Goal: Task Accomplishment & Management: Complete application form

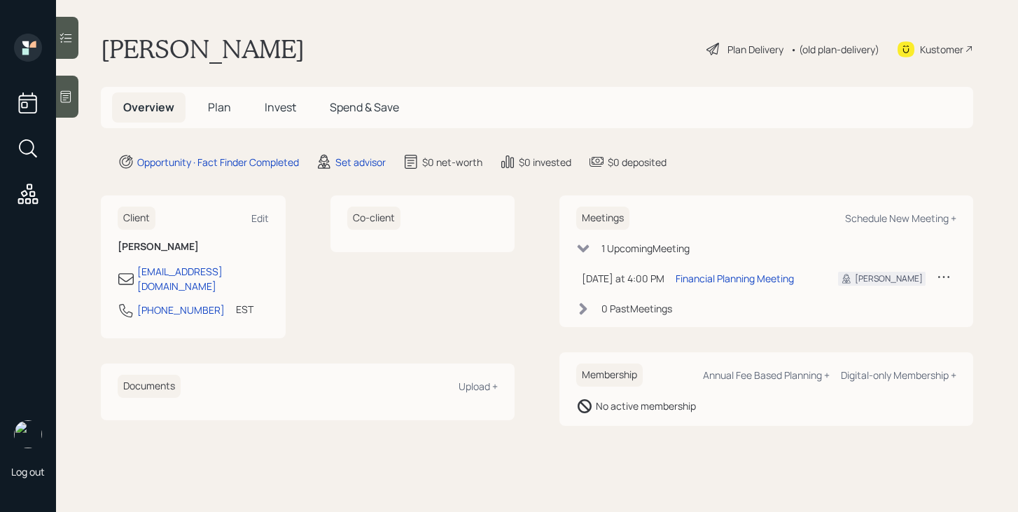
click at [217, 111] on span "Plan" at bounding box center [219, 106] width 23 height 15
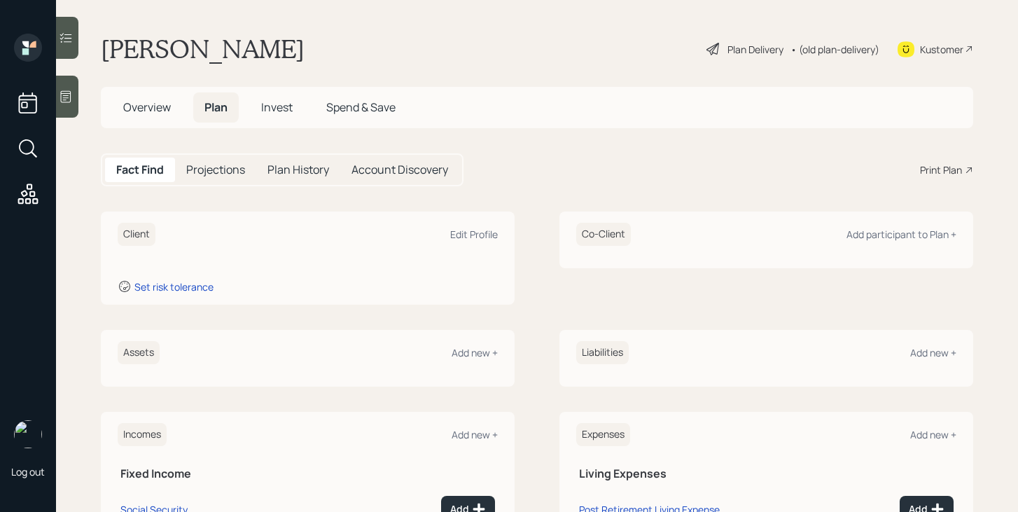
click at [72, 104] on div at bounding box center [67, 97] width 22 height 42
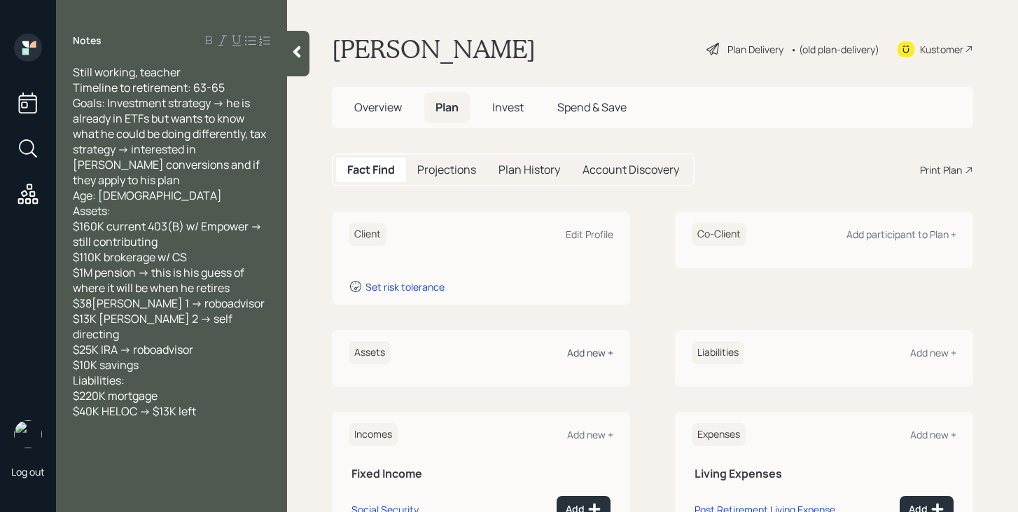
click at [585, 355] on div "Add new +" at bounding box center [590, 352] width 46 height 13
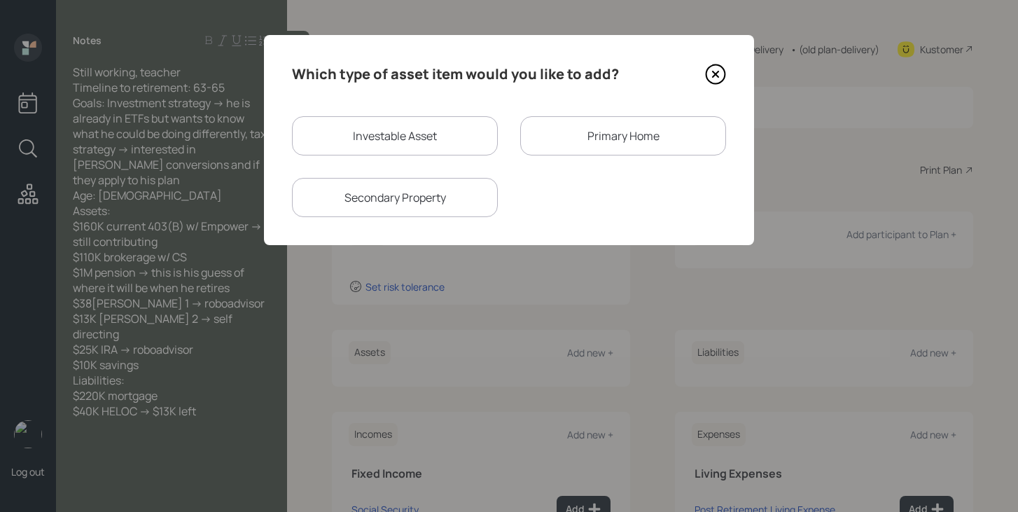
click at [387, 139] on div "Investable Asset" at bounding box center [395, 135] width 206 height 39
select select "taxable"
select select "balanced"
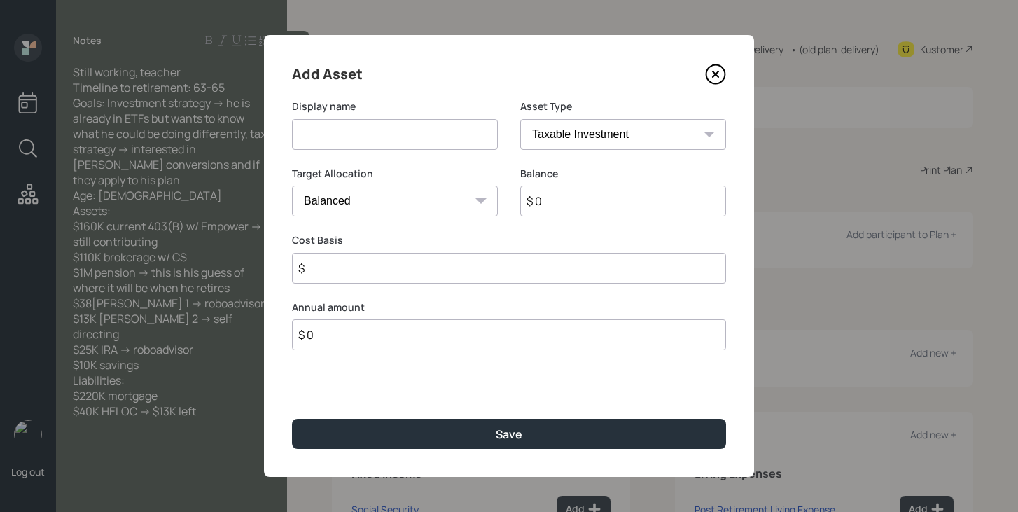
click at [387, 139] on input at bounding box center [395, 134] width 206 height 31
type input "Current 403b"
click at [563, 127] on select "SEP [PERSON_NAME] IRA 401(k) [PERSON_NAME] 401(k) 403(b) [PERSON_NAME] 403(b) 4…" at bounding box center [623, 134] width 206 height 31
select select "public_school_sponsored"
click at [520, 119] on select "SEP [PERSON_NAME] IRA 401(k) [PERSON_NAME] 401(k) 403(b) [PERSON_NAME] 403(b) 4…" at bounding box center [623, 134] width 206 height 31
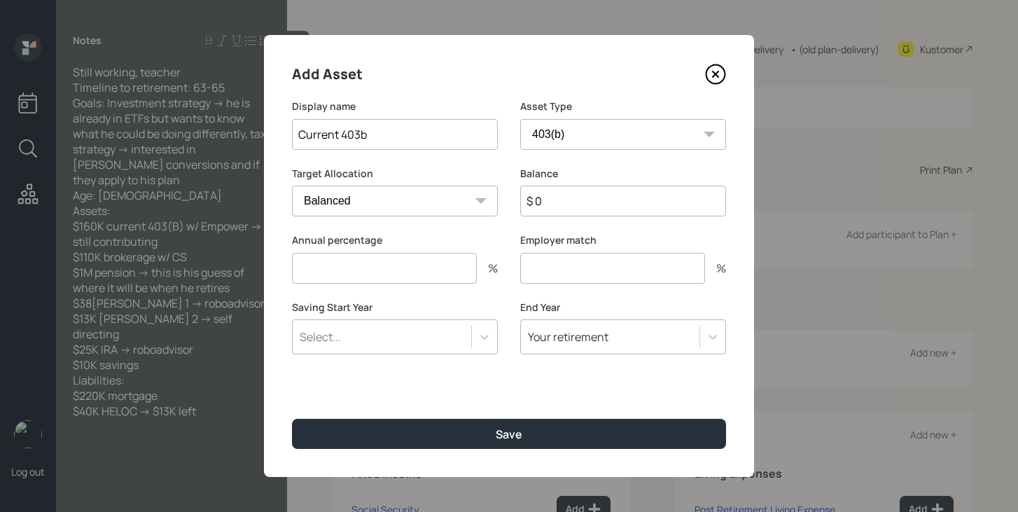
click at [573, 197] on input "$ 0" at bounding box center [623, 201] width 206 height 31
type input "$ 160,000"
click at [454, 273] on input "number" at bounding box center [384, 268] width 185 height 31
type input "0"
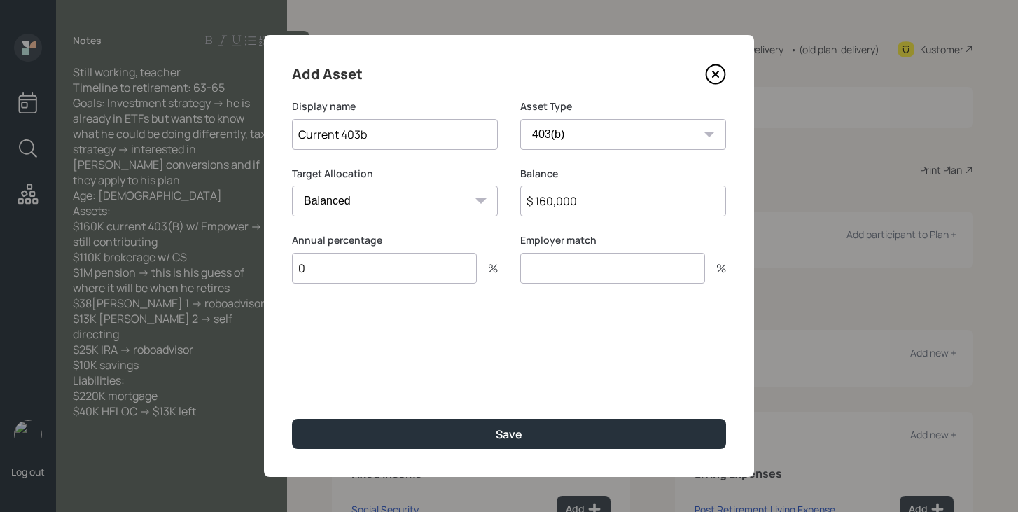
click at [550, 268] on input "number" at bounding box center [612, 268] width 185 height 31
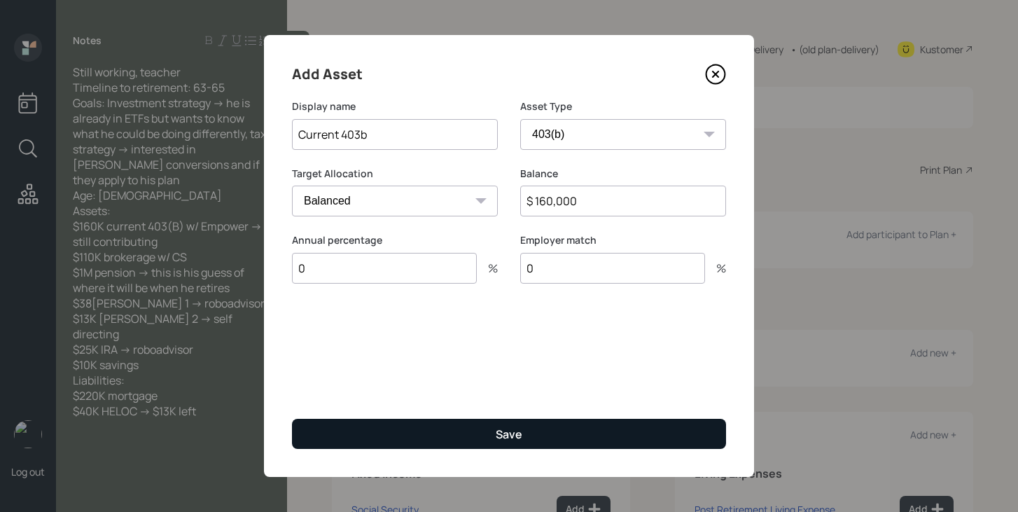
type input "0"
click at [502, 424] on button "Save" at bounding box center [509, 434] width 434 height 30
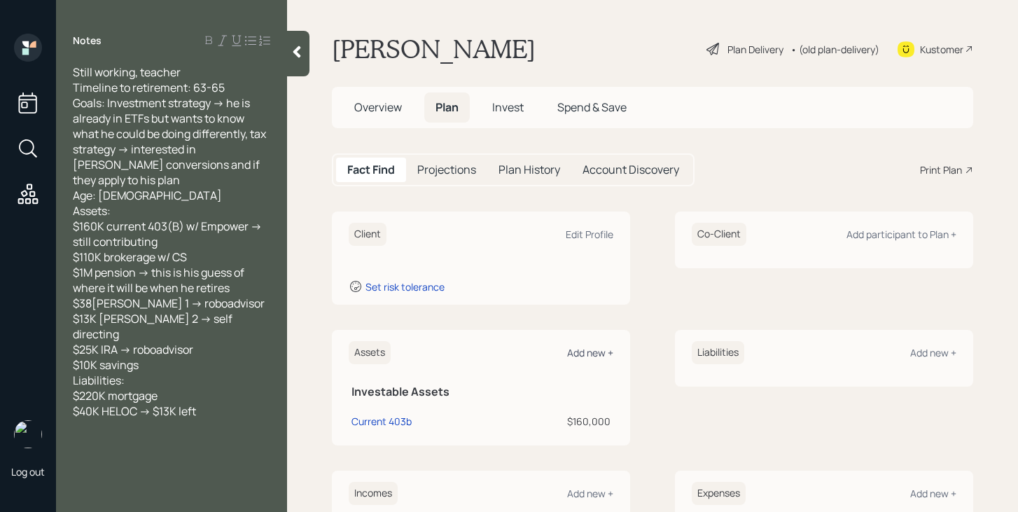
click at [598, 355] on div "Add new +" at bounding box center [590, 352] width 46 height 13
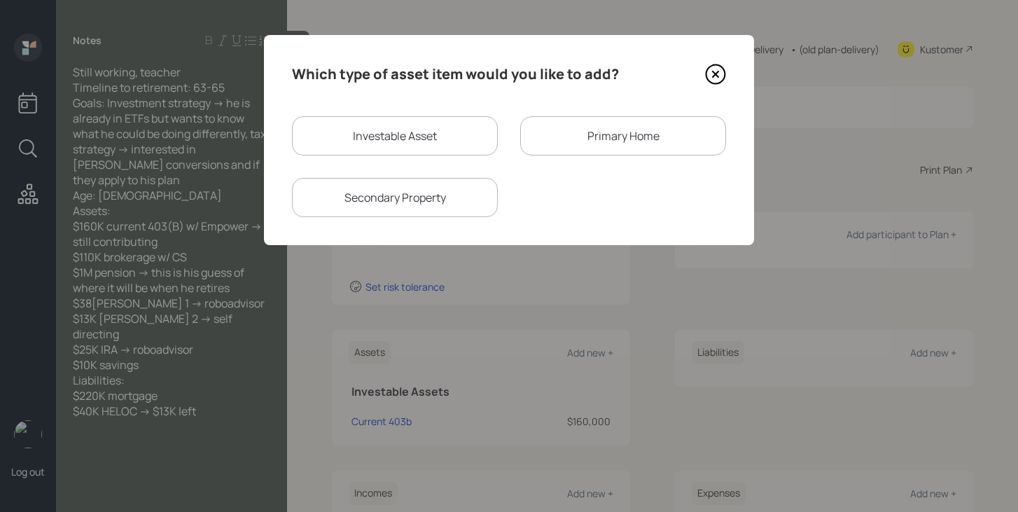
click at [395, 135] on div "Investable Asset" at bounding box center [395, 135] width 206 height 39
select select "taxable"
select select "balanced"
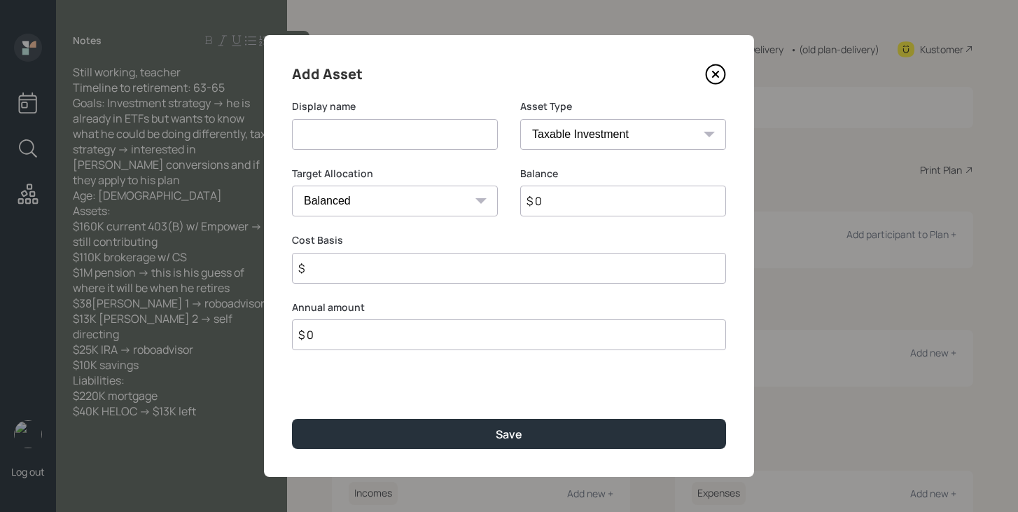
click at [395, 135] on input at bounding box center [395, 134] width 206 height 31
type input "Brokerage Account"
click at [563, 207] on input "$ 0" at bounding box center [623, 201] width 206 height 31
type input "$ 110,000"
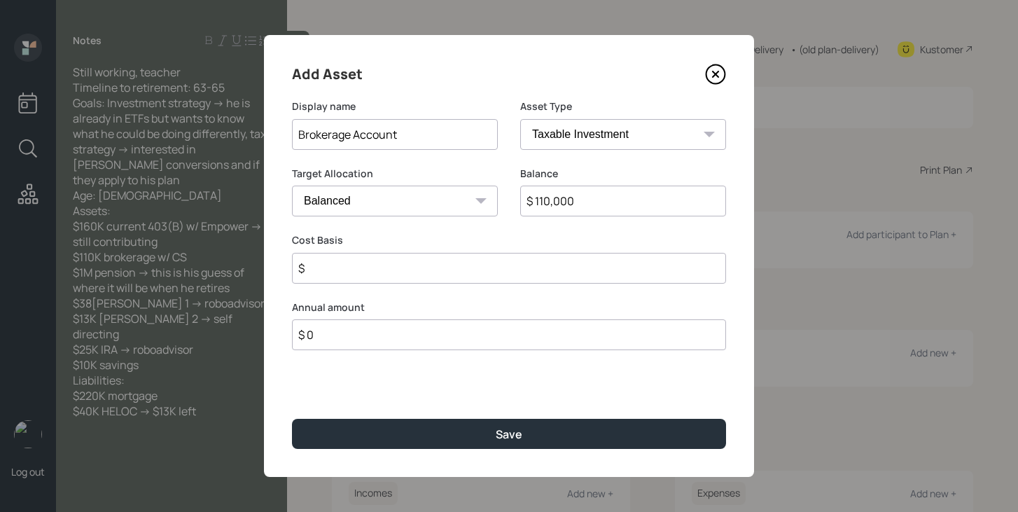
click at [527, 271] on input "$" at bounding box center [509, 268] width 434 height 31
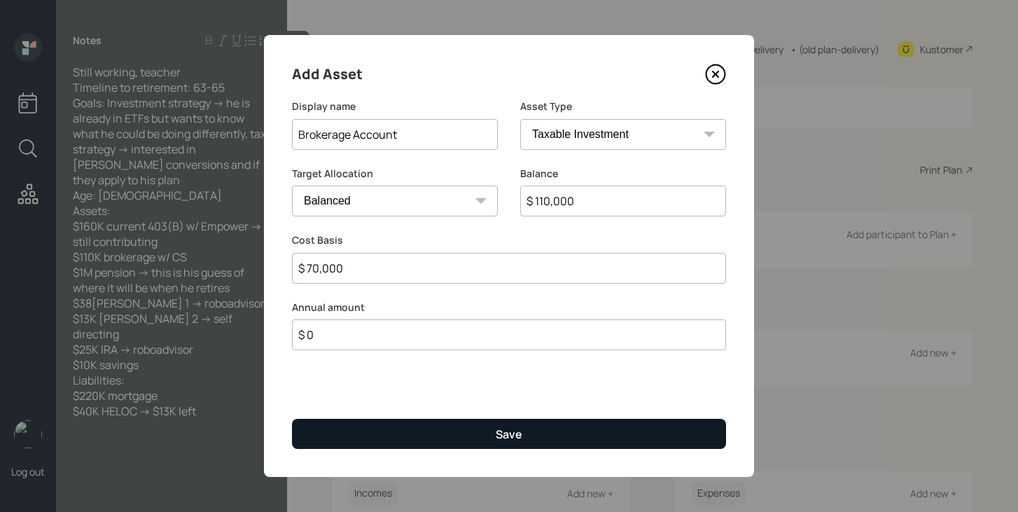
type input "$ 70,000"
click at [508, 426] on div "Save" at bounding box center [509, 433] width 27 height 15
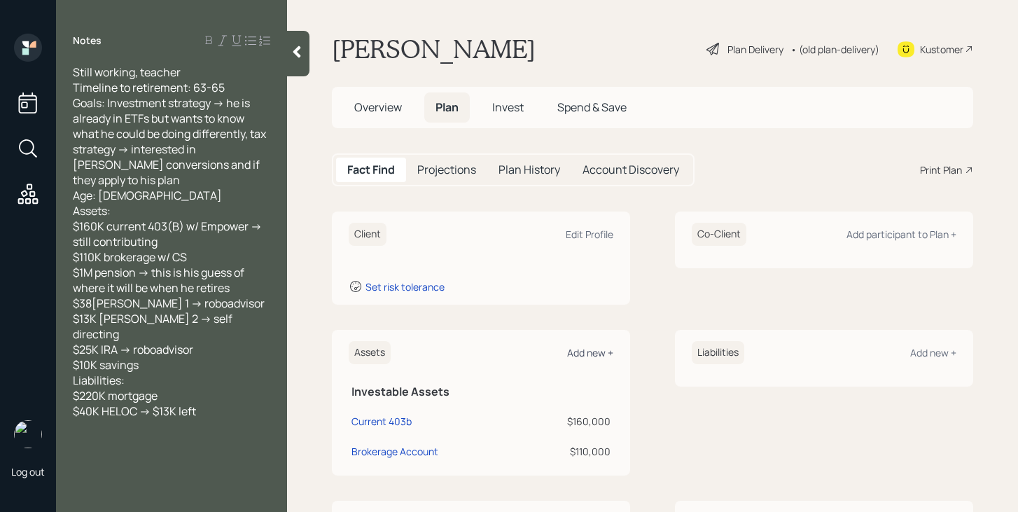
click at [595, 352] on div "Add new +" at bounding box center [590, 352] width 46 height 13
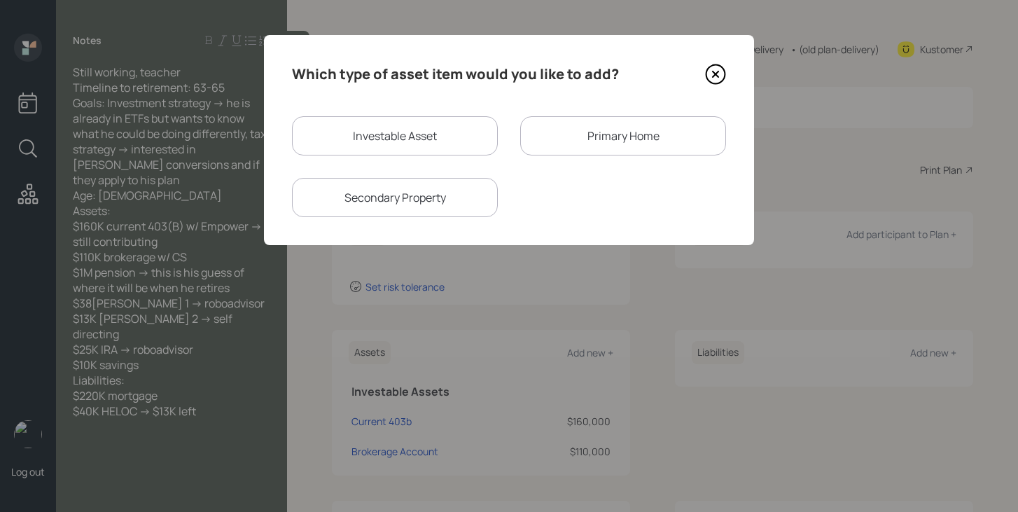
click at [393, 117] on div "Investable Asset" at bounding box center [395, 135] width 206 height 39
select select "taxable"
select select "balanced"
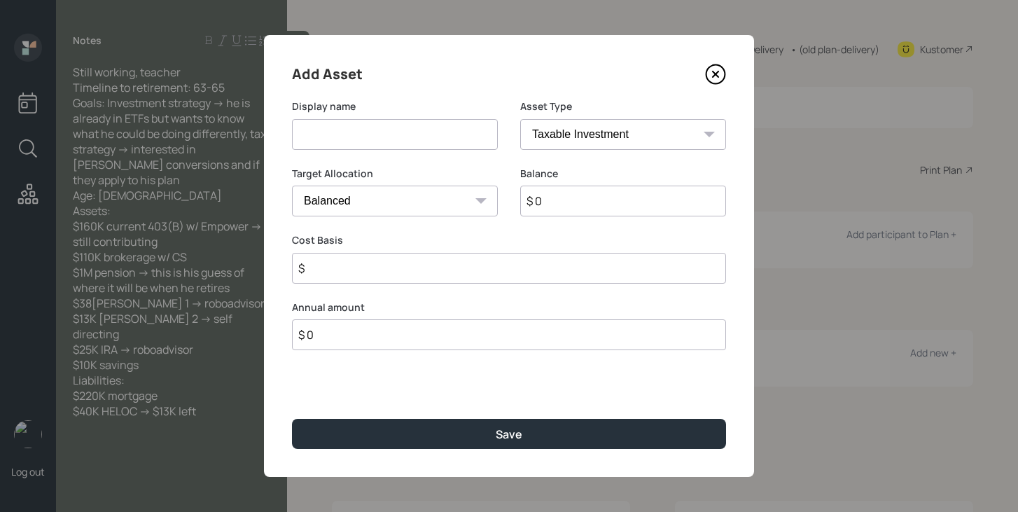
click at [394, 125] on input at bounding box center [395, 134] width 206 height 31
type input "[PERSON_NAME]"
click at [590, 193] on input "$ 0" at bounding box center [623, 201] width 206 height 31
click at [585, 208] on input "$ 0" at bounding box center [623, 201] width 206 height 31
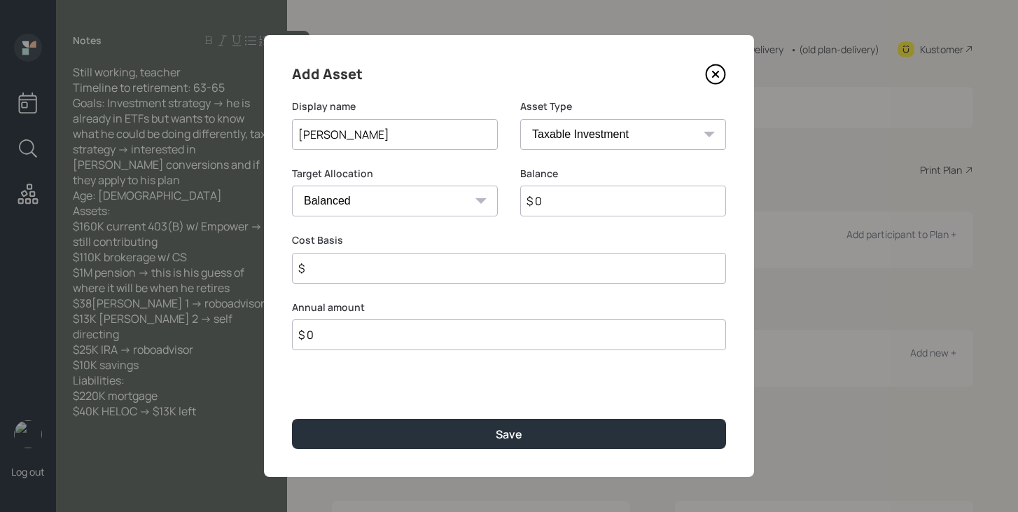
click at [585, 208] on input "$ 0" at bounding box center [623, 201] width 206 height 31
type input "$ 38,000"
click at [545, 279] on input "$" at bounding box center [509, 268] width 434 height 31
type input "$ 0"
click at [635, 130] on select "SEP [PERSON_NAME] IRA 401(k) [PERSON_NAME] 401(k) 403(b) [PERSON_NAME] 403(b) 4…" at bounding box center [623, 134] width 206 height 31
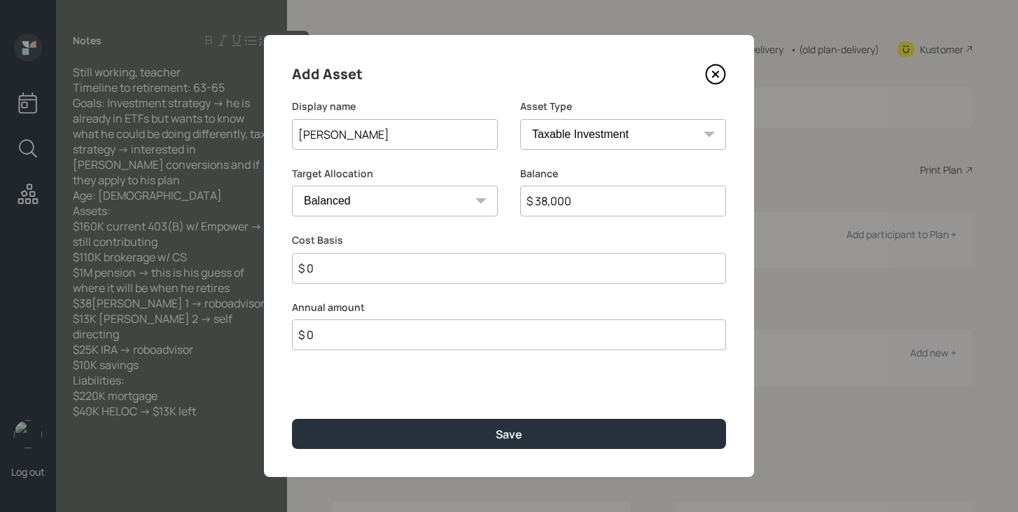
select select "roth_ira"
click at [520, 119] on select "SEP [PERSON_NAME] IRA 401(k) [PERSON_NAME] 401(k) 403(b) [PERSON_NAME] 403(b) 4…" at bounding box center [623, 134] width 206 height 31
click at [500, 259] on input "$" at bounding box center [509, 268] width 434 height 31
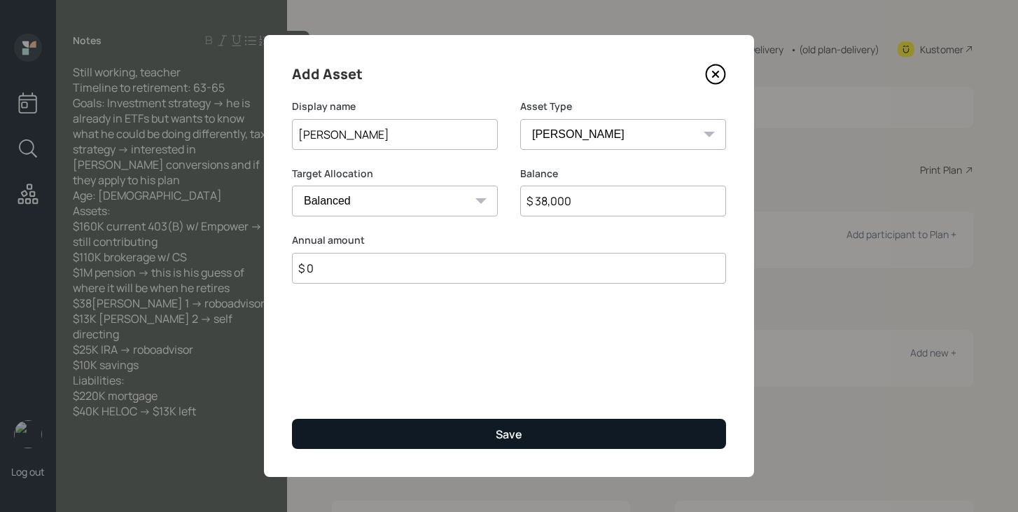
type input "$ 0"
click at [485, 427] on button "Save" at bounding box center [509, 434] width 434 height 30
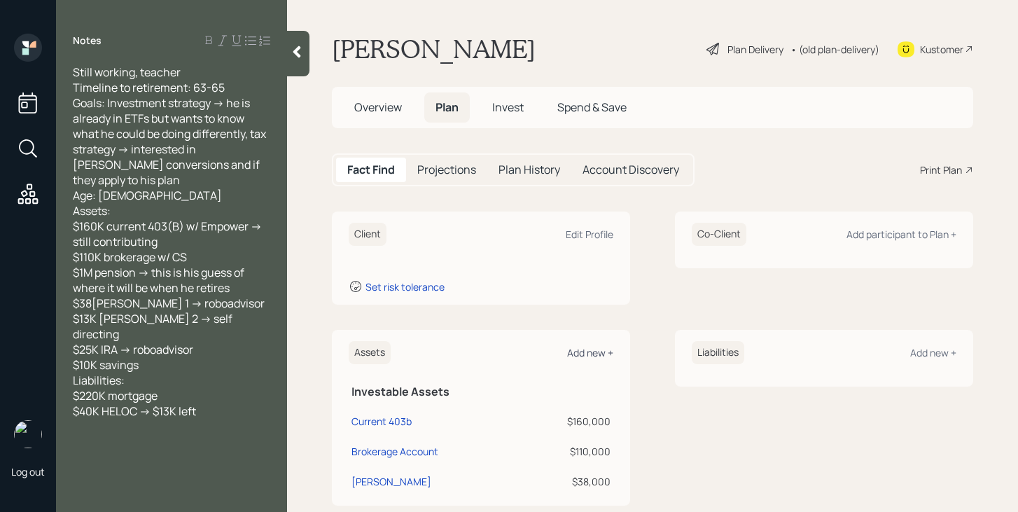
click at [576, 352] on div "Add new +" at bounding box center [590, 352] width 46 height 13
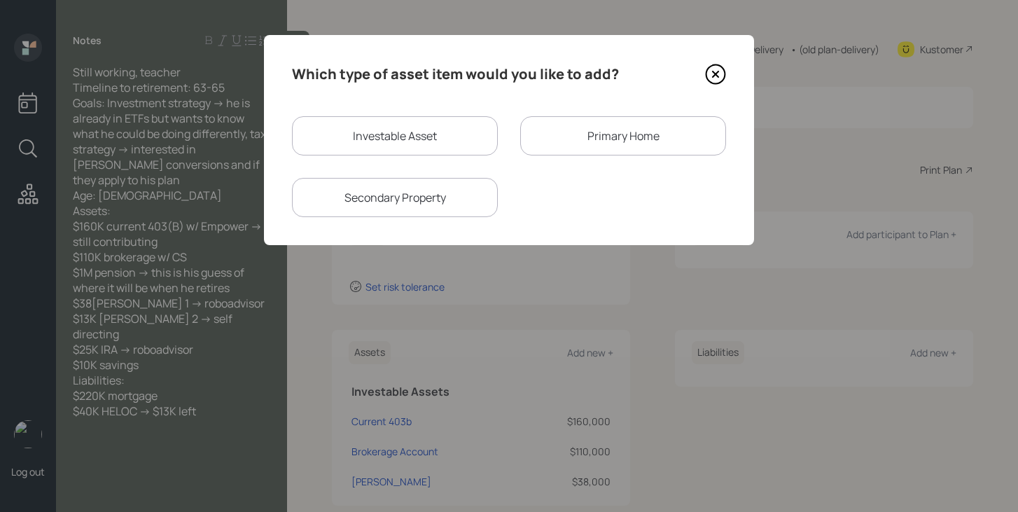
click at [441, 128] on div "Investable Asset" at bounding box center [395, 135] width 206 height 39
select select "taxable"
select select "balanced"
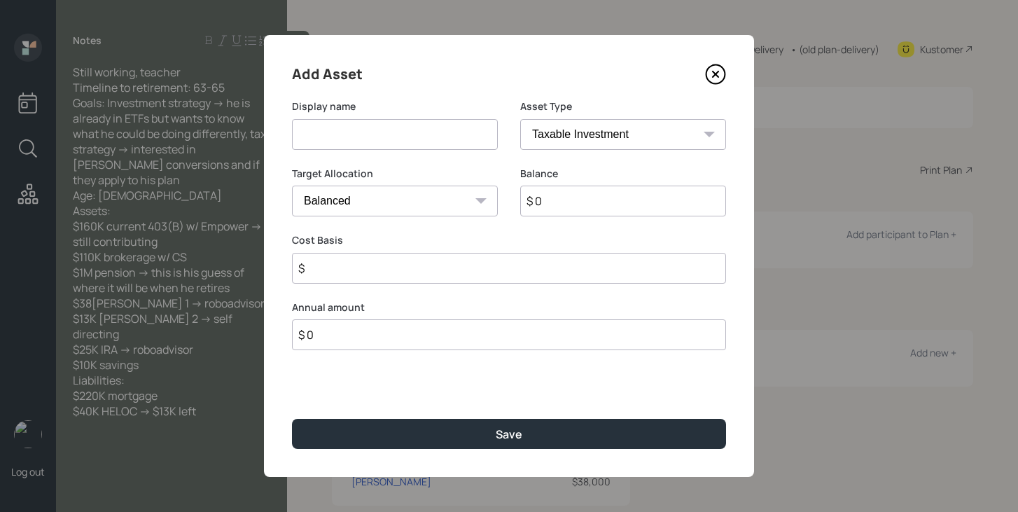
click at [438, 130] on input at bounding box center [395, 134] width 206 height 31
type input "Self directed [PERSON_NAME]"
click at [609, 139] on select "SEP [PERSON_NAME] IRA 401(k) [PERSON_NAME] 401(k) 403(b) [PERSON_NAME] 403(b) 4…" at bounding box center [623, 134] width 206 height 31
select select "roth_ira"
click at [520, 119] on select "SEP [PERSON_NAME] IRA 401(k) [PERSON_NAME] 401(k) 403(b) [PERSON_NAME] 403(b) 4…" at bounding box center [623, 134] width 206 height 31
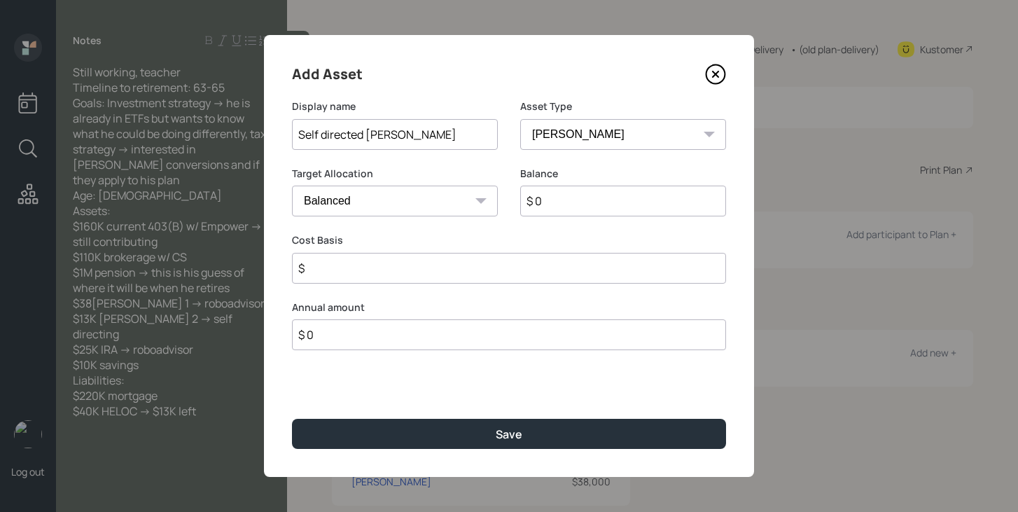
type input "$"
click at [589, 211] on input "$ 0" at bounding box center [623, 201] width 206 height 31
type input "$ 13,000"
click at [501, 276] on input "$" at bounding box center [509, 268] width 434 height 31
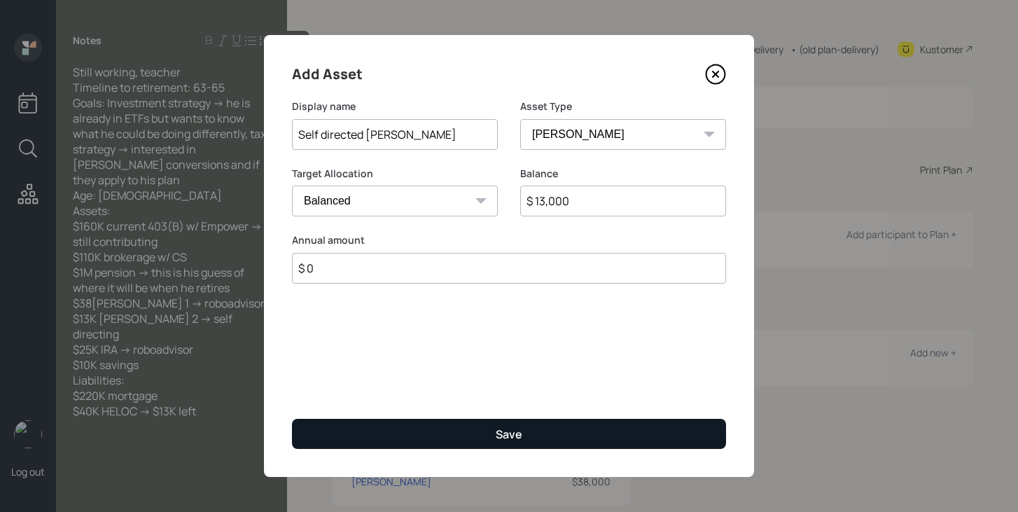
type input "$ 0"
click at [492, 431] on button "Save" at bounding box center [509, 434] width 434 height 30
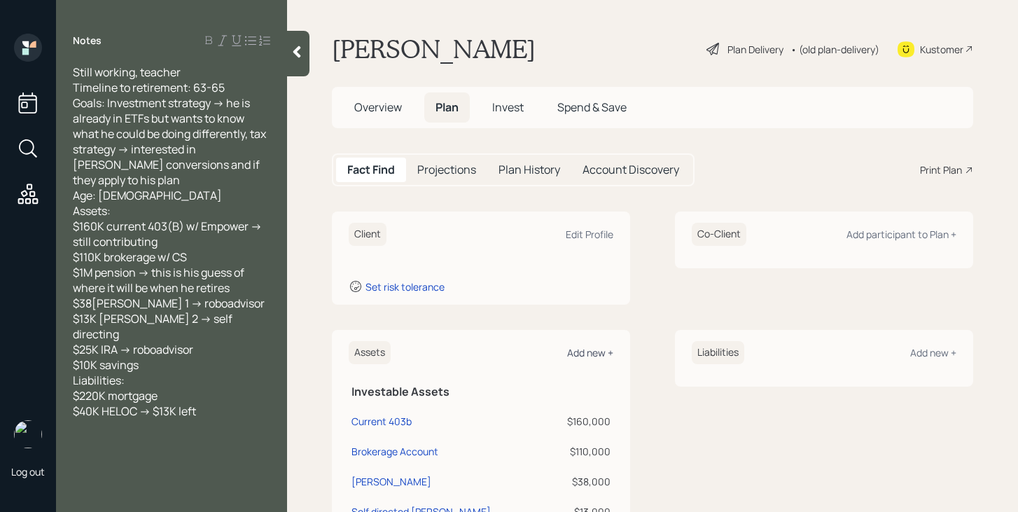
click at [590, 354] on div "Add new +" at bounding box center [590, 352] width 46 height 13
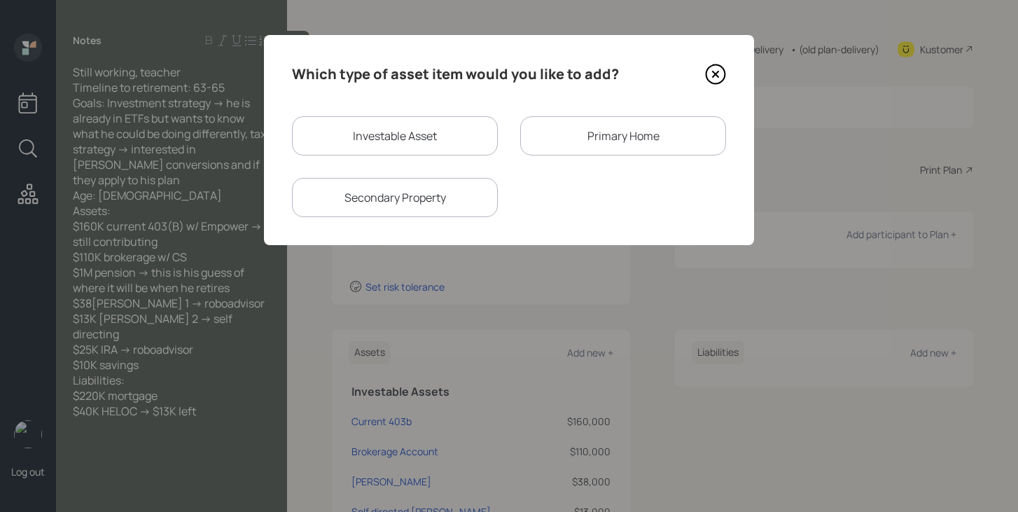
click at [433, 151] on div "Investable Asset" at bounding box center [395, 135] width 206 height 39
select select "taxable"
select select "balanced"
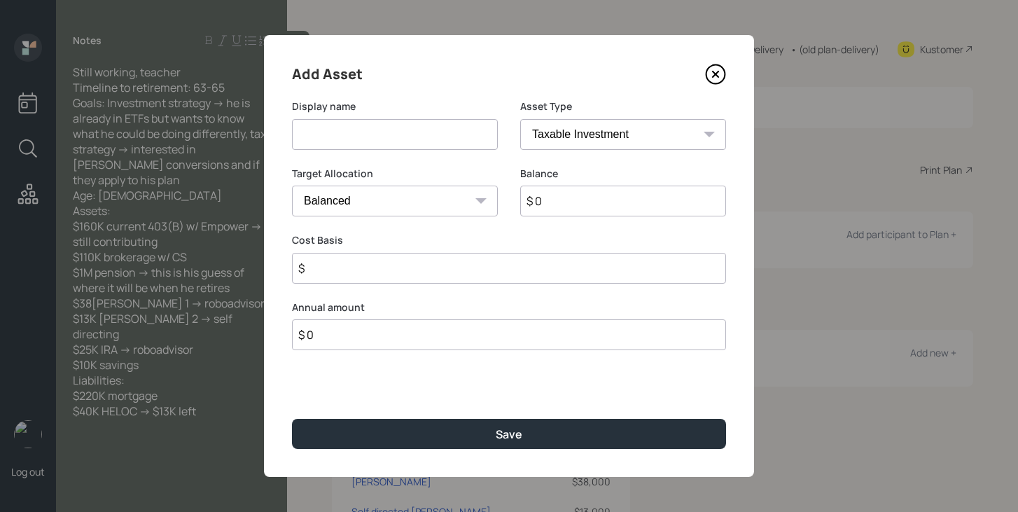
click at [433, 151] on div "Display name" at bounding box center [395, 132] width 206 height 67
click at [440, 134] on input at bounding box center [395, 134] width 206 height 31
type input "[PERSON_NAME]"
click at [616, 147] on select "SEP [PERSON_NAME] IRA 401(k) [PERSON_NAME] 401(k) 403(b) [PERSON_NAME] 403(b) 4…" at bounding box center [623, 134] width 206 height 31
select select "ira"
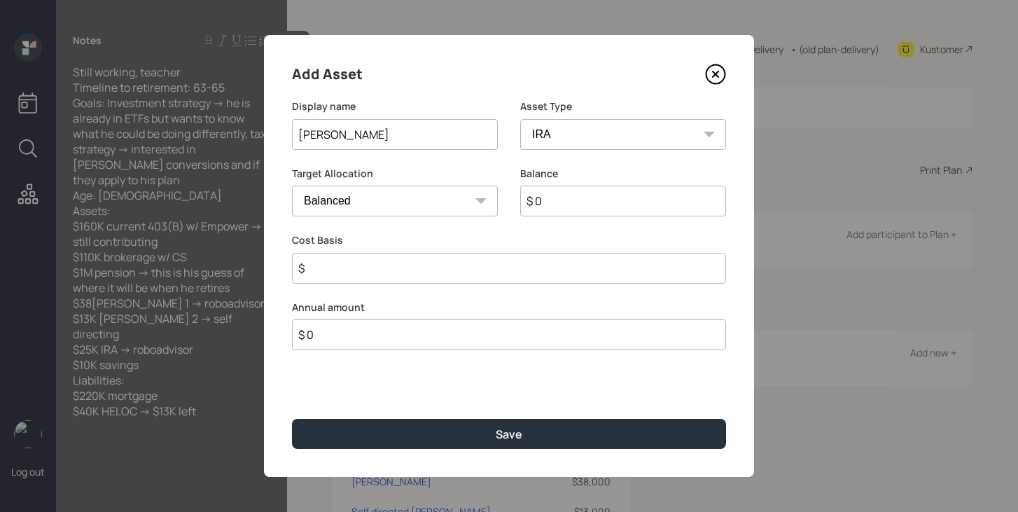
click at [520, 119] on select "SEP [PERSON_NAME] IRA 401(k) [PERSON_NAME] 401(k) 403(b) [PERSON_NAME] 403(b) 4…" at bounding box center [623, 134] width 206 height 31
type input "$"
click at [583, 209] on input "$ 0" at bounding box center [623, 201] width 206 height 31
type input "$ 25,000"
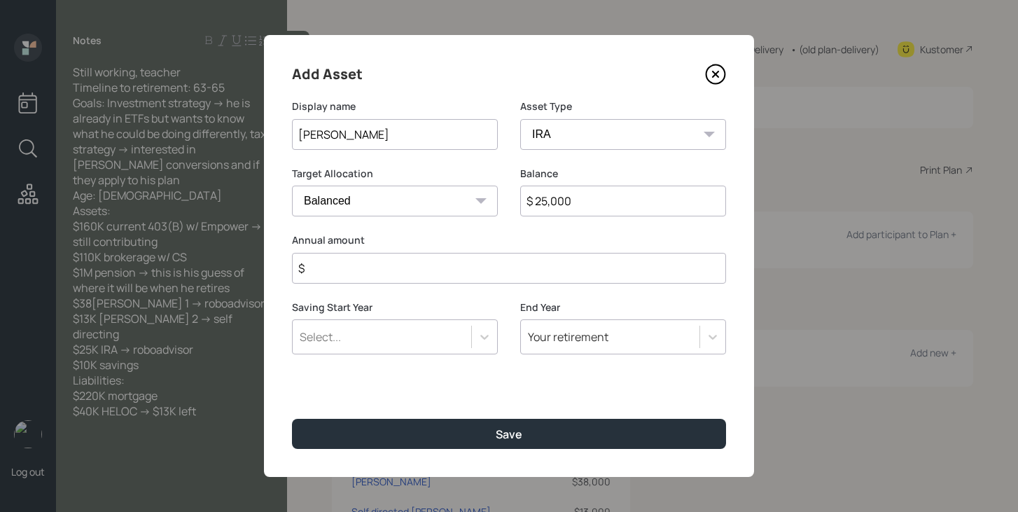
click at [580, 258] on input "$" at bounding box center [509, 268] width 434 height 31
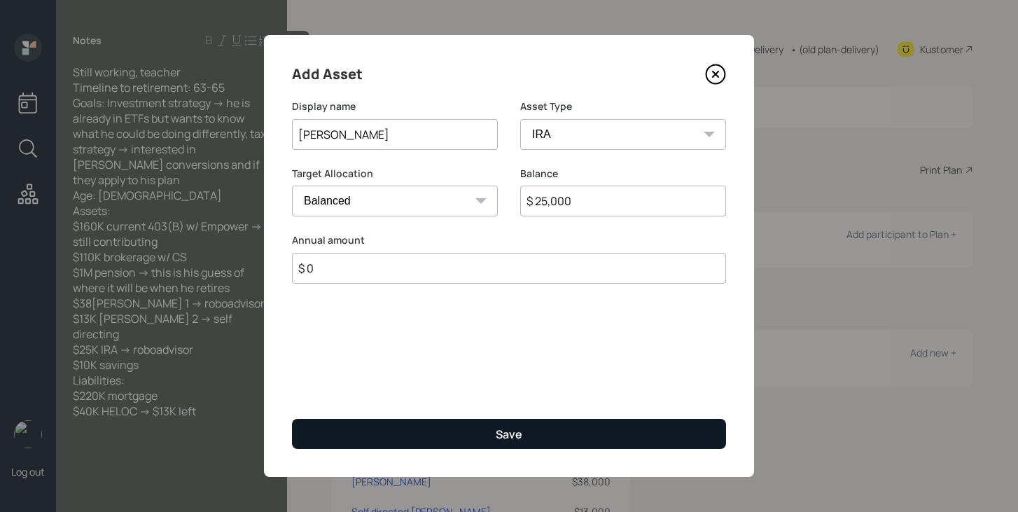
type input "$ 0"
click at [510, 443] on button "Save" at bounding box center [509, 434] width 434 height 30
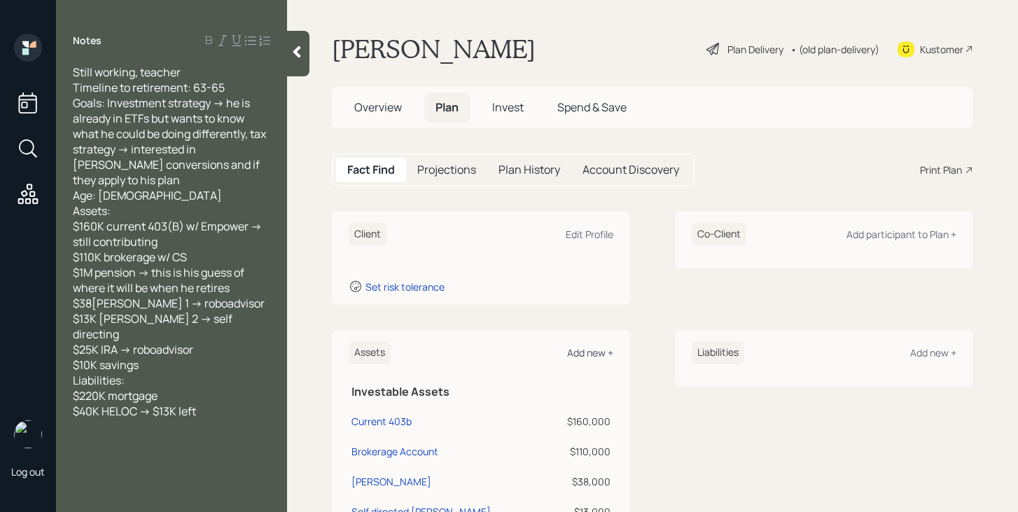
click at [599, 359] on div "Add new +" at bounding box center [590, 352] width 46 height 13
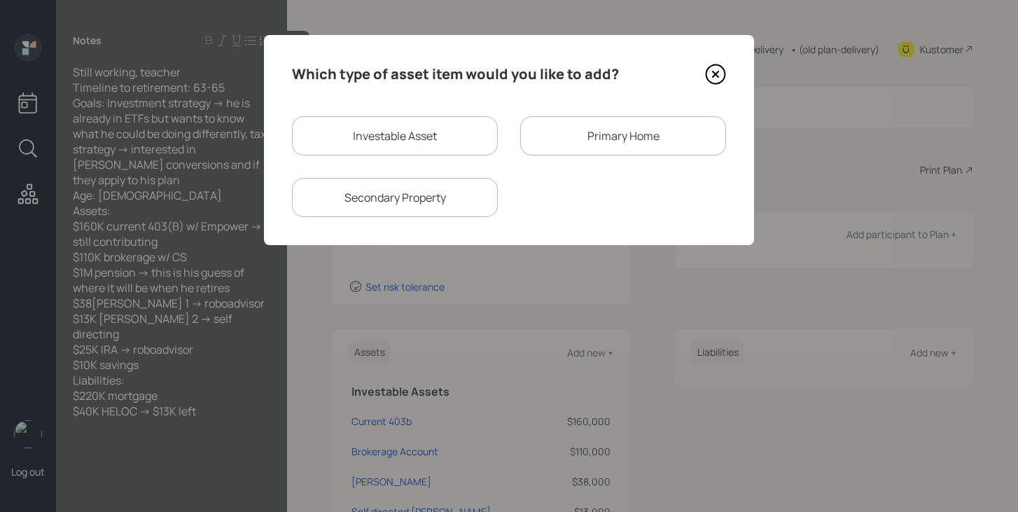
click at [415, 148] on div "Investable Asset" at bounding box center [395, 135] width 206 height 39
select select "taxable"
select select "balanced"
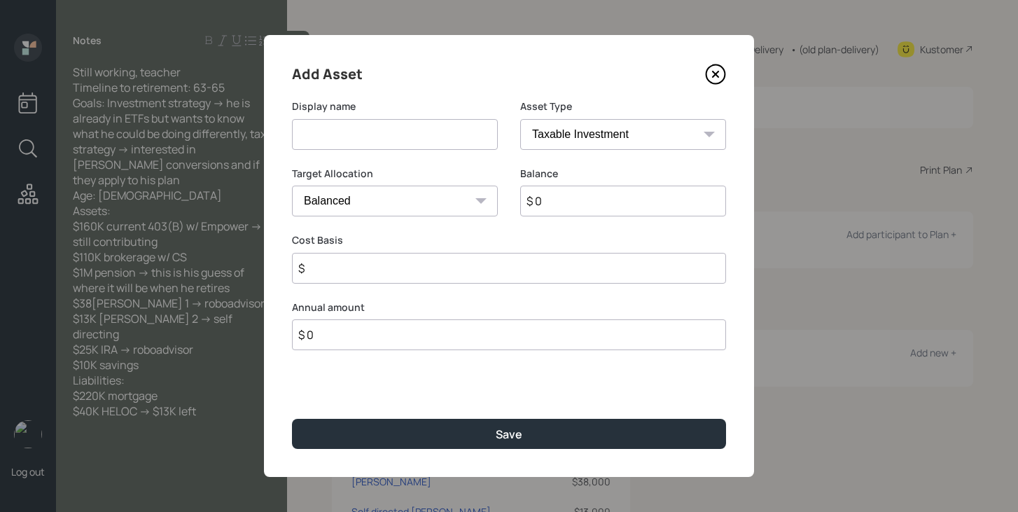
click at [415, 137] on input at bounding box center [395, 134] width 206 height 31
type input "Savings"
click at [606, 146] on select "SEP [PERSON_NAME] IRA 401(k) [PERSON_NAME] 401(k) 403(b) [PERSON_NAME] 403(b) 4…" at bounding box center [623, 134] width 206 height 31
select select "emergency_fund"
click at [520, 119] on select "SEP [PERSON_NAME] IRA 401(k) [PERSON_NAME] 401(k) 403(b) [PERSON_NAME] 403(b) 4…" at bounding box center [623, 134] width 206 height 31
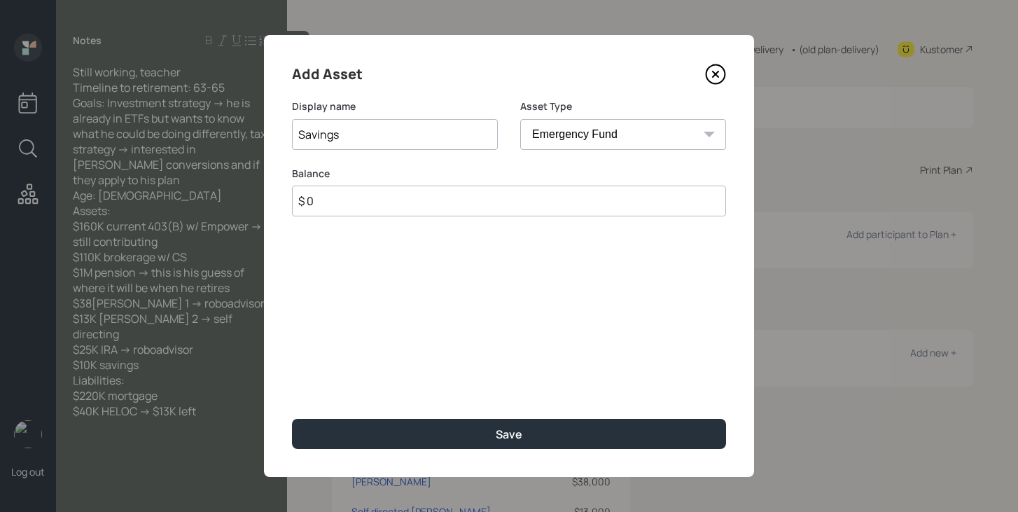
click at [496, 200] on input "$ 0" at bounding box center [509, 201] width 434 height 31
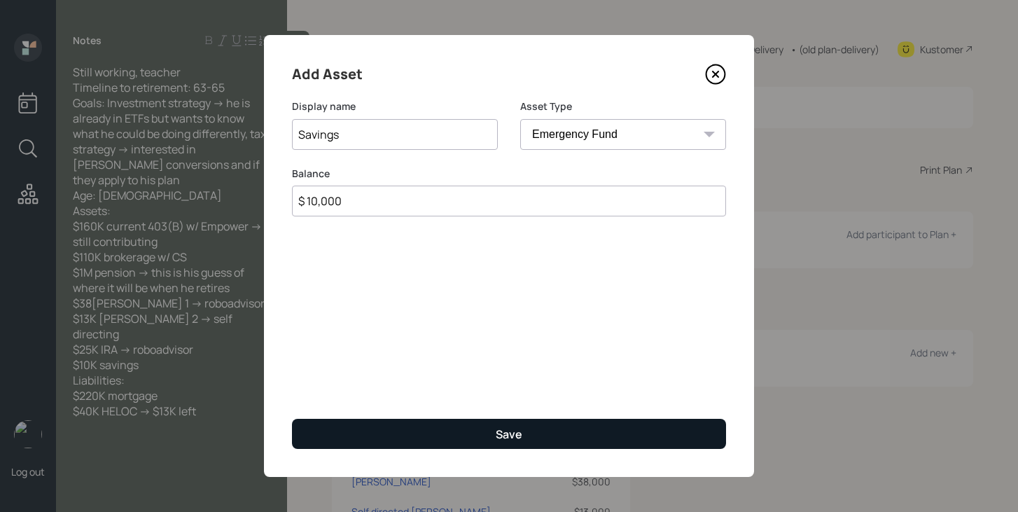
type input "$ 10,000"
click at [487, 427] on button "Save" at bounding box center [509, 434] width 434 height 30
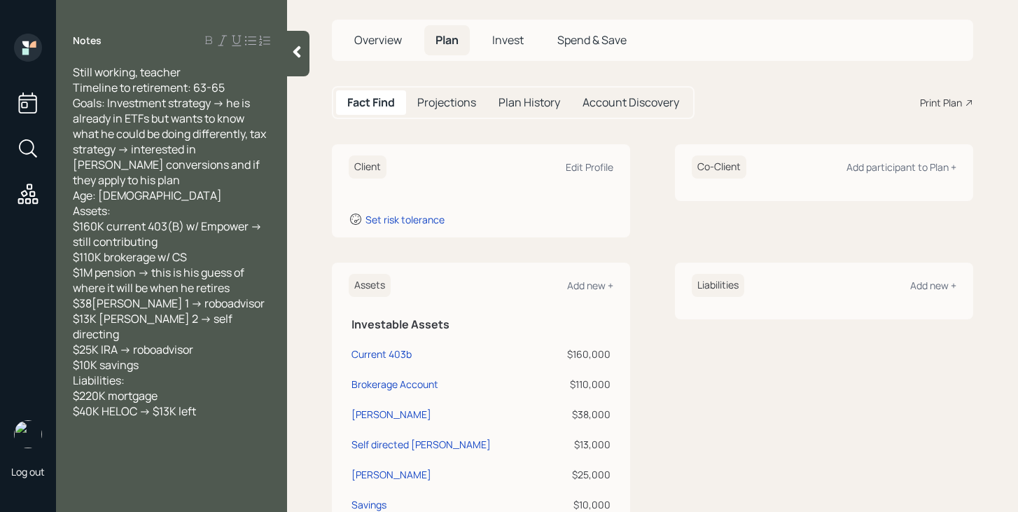
scroll to position [88, 0]
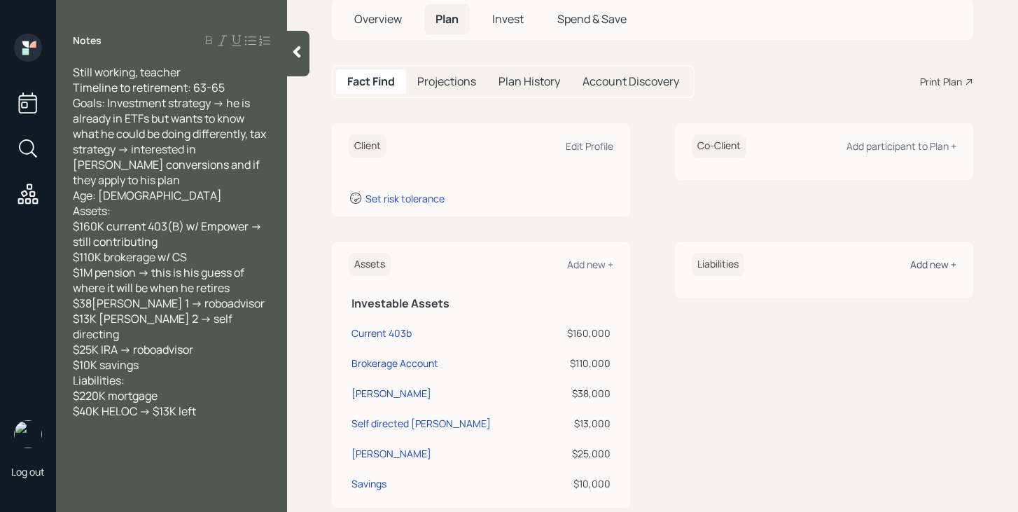
click at [924, 266] on div "Add new +" at bounding box center [933, 264] width 46 height 13
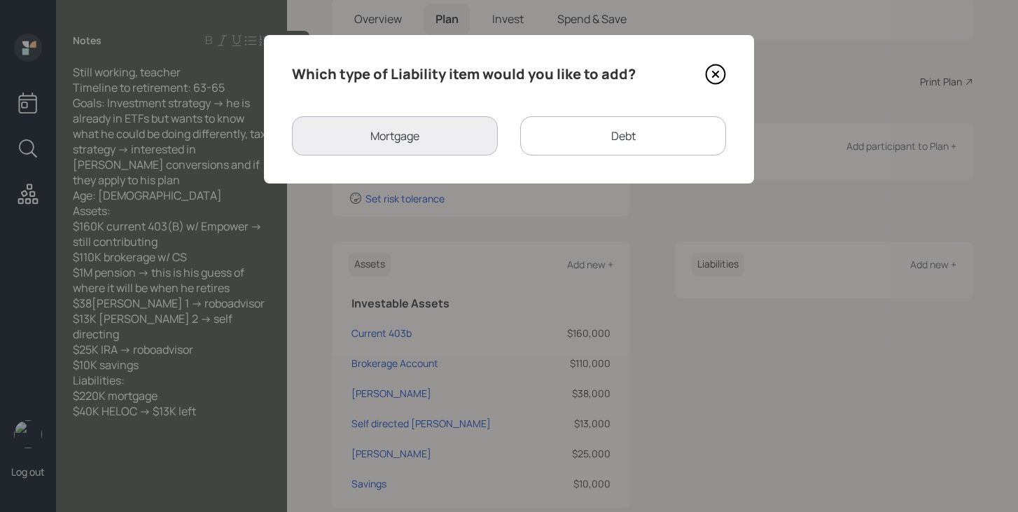
click at [558, 134] on div "Debt" at bounding box center [623, 135] width 206 height 39
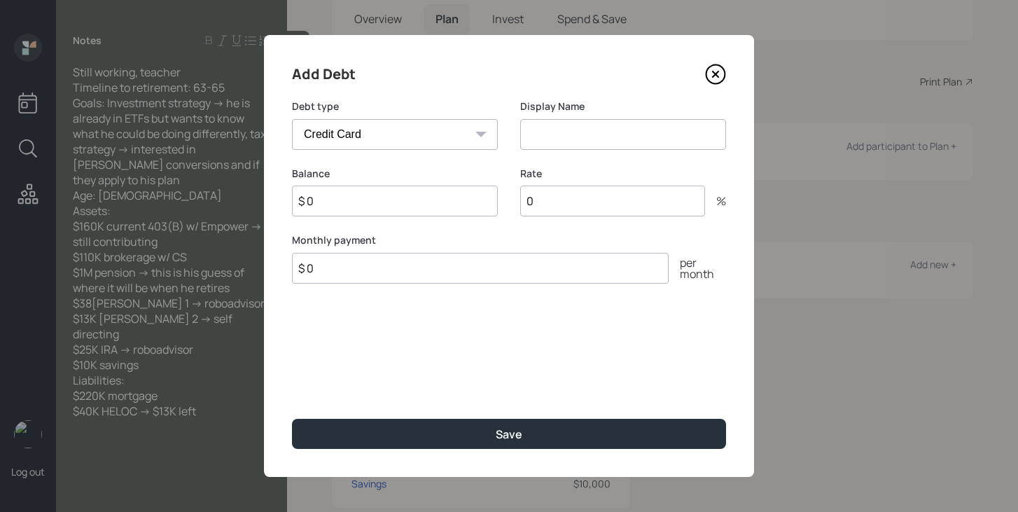
click at [443, 139] on select "Car Credit Card Medical Student Other" at bounding box center [395, 134] width 206 height 31
select select "other"
click at [292, 119] on select "Car Credit Card Medical Student Other" at bounding box center [395, 134] width 206 height 31
click at [602, 126] on input at bounding box center [623, 134] width 206 height 31
type input "HELOC"
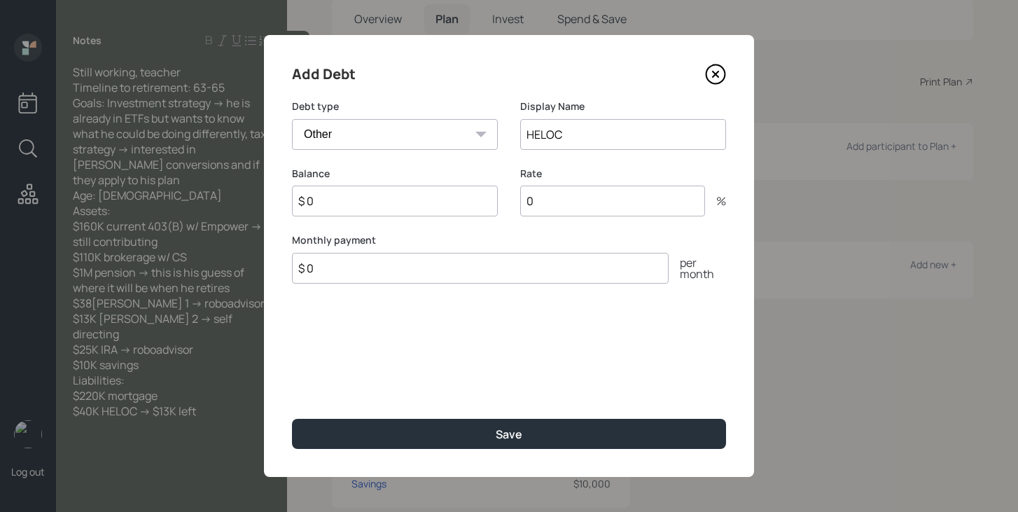
click at [462, 204] on input "$ 0" at bounding box center [395, 201] width 206 height 31
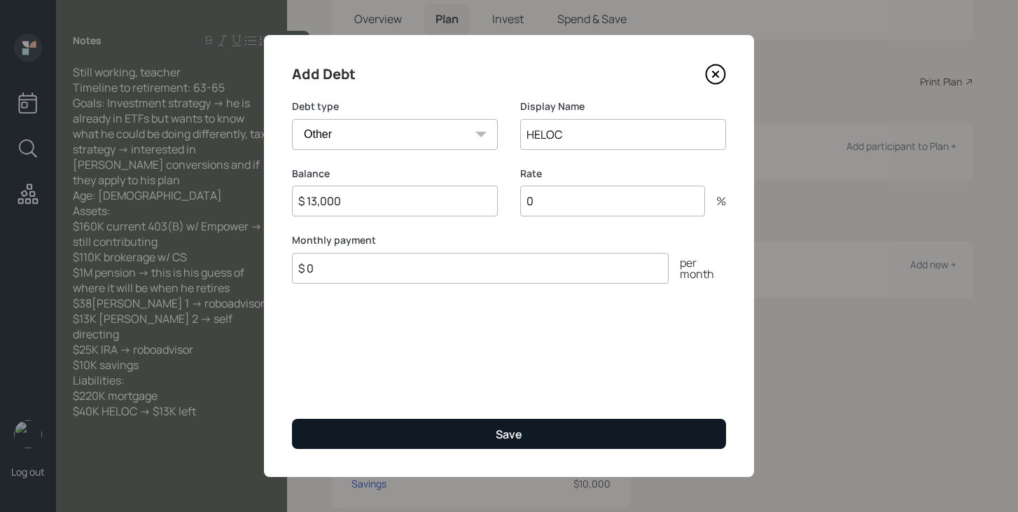
type input "$ 13,000"
click at [460, 432] on button "Save" at bounding box center [509, 434] width 434 height 30
